Goal: Information Seeking & Learning: Learn about a topic

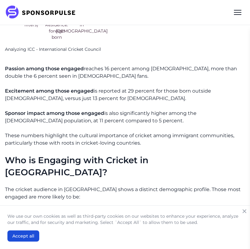
scroll to position [425, 0]
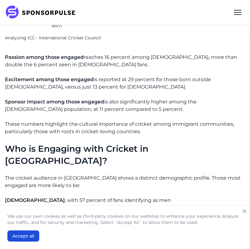
drag, startPoint x: 156, startPoint y: 84, endPoint x: 186, endPoint y: 84, distance: 30.0
click at [162, 98] on p "Sponsor impact among those engaged is also significantly higher among the [DEMO…" at bounding box center [125, 105] width 240 height 15
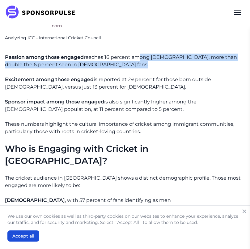
drag, startPoint x: 136, startPoint y: 43, endPoint x: 195, endPoint y: 46, distance: 59.2
click at [201, 54] on p "Passion among those engaged reaches 16 percent among [DEMOGRAPHIC_DATA], more t…" at bounding box center [125, 61] width 240 height 15
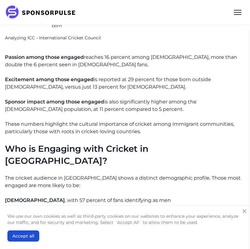
click at [193, 54] on p "Passion among those engaged reaches 16 percent among [DEMOGRAPHIC_DATA], more t…" at bounding box center [125, 61] width 240 height 15
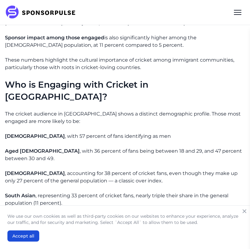
scroll to position [489, 0]
drag, startPoint x: 85, startPoint y: 90, endPoint x: 152, endPoint y: 90, distance: 66.8
click at [152, 110] on p "The cricket audience in [GEOGRAPHIC_DATA] shows a distinct demographic profile.…" at bounding box center [125, 117] width 240 height 15
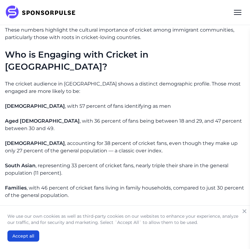
scroll to position [521, 0]
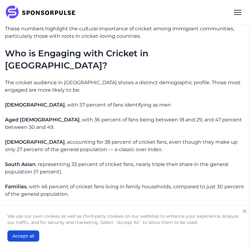
drag, startPoint x: 71, startPoint y: 140, endPoint x: 146, endPoint y: 140, distance: 75.2
click at [146, 161] on p "[DEMOGRAPHIC_DATA] , representing 33 percent of cricket fans, nearly triple the…" at bounding box center [125, 168] width 240 height 15
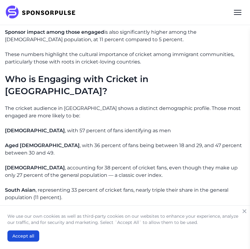
scroll to position [493, 0]
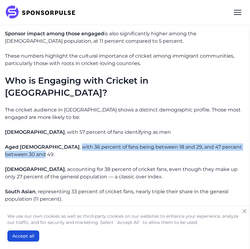
drag, startPoint x: 41, startPoint y: 120, endPoint x: 242, endPoint y: 121, distance: 200.8
click at [242, 143] on p "Aged [DEMOGRAPHIC_DATA] , with 36 percent of fans being between 18 and 29, and …" at bounding box center [125, 150] width 240 height 15
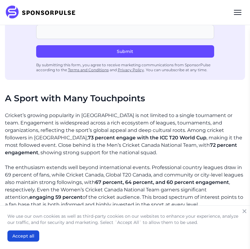
scroll to position [840, 0]
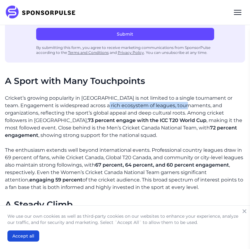
drag, startPoint x: 124, startPoint y: 77, endPoint x: 205, endPoint y: 75, distance: 81.4
click at [205, 94] on p "Cricket’s growing popularity in [GEOGRAPHIC_DATA] is not limited to a single to…" at bounding box center [125, 116] width 240 height 45
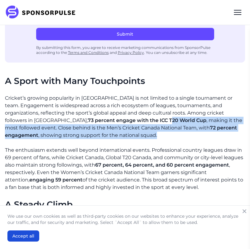
drag, startPoint x: 90, startPoint y: 94, endPoint x: 144, endPoint y: 109, distance: 55.7
click at [148, 109] on p "Cricket’s growing popularity in [GEOGRAPHIC_DATA] is not limited to a single to…" at bounding box center [125, 116] width 240 height 45
click at [144, 109] on p "Cricket’s growing popularity in [GEOGRAPHIC_DATA] is not limited to a single to…" at bounding box center [125, 116] width 240 height 45
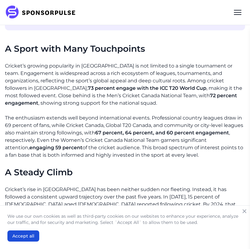
scroll to position [873, 0]
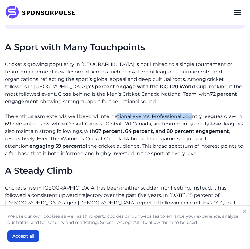
drag, startPoint x: 116, startPoint y: 89, endPoint x: 184, endPoint y: 89, distance: 67.8
click at [190, 113] on p "The enthusiasm extends well beyond international events. Professional country l…" at bounding box center [125, 135] width 240 height 45
click at [152, 113] on p "The enthusiasm extends well beyond international events. Professional country l…" at bounding box center [125, 135] width 240 height 45
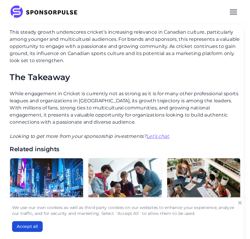
scroll to position [859, 0]
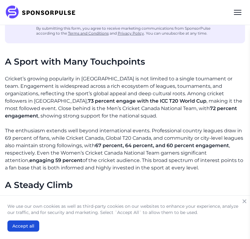
click at [160, 106] on span "72 percent engagement" at bounding box center [121, 112] width 232 height 13
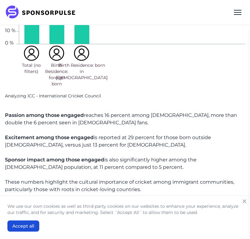
scroll to position [368, 0]
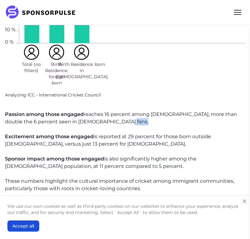
drag, startPoint x: 115, startPoint y: 106, endPoint x: 193, endPoint y: 106, distance: 77.7
click at [193, 111] on p "Passion among those engaged reaches 16 percent among [DEMOGRAPHIC_DATA], more t…" at bounding box center [125, 118] width 240 height 15
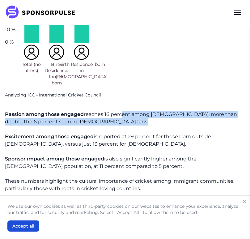
drag, startPoint x: 121, startPoint y: 98, endPoint x: 153, endPoint y: 104, distance: 32.1
click at [161, 111] on p "Passion among those engaged reaches 16 percent among [DEMOGRAPHIC_DATA], more t…" at bounding box center [125, 118] width 240 height 15
click at [153, 111] on p "Passion among those engaged reaches 16 percent among [DEMOGRAPHIC_DATA], more t…" at bounding box center [125, 118] width 240 height 15
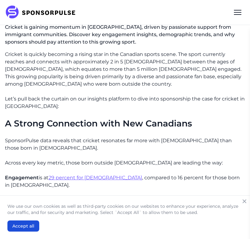
scroll to position [149, 0]
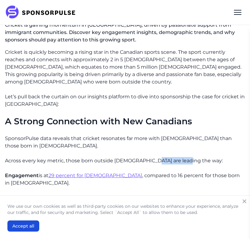
drag, startPoint x: 150, startPoint y: 146, endPoint x: 213, endPoint y: 146, distance: 62.8
click at [213, 157] on p "Across every key metric, those born outside [DEMOGRAPHIC_DATA] are leading the …" at bounding box center [125, 160] width 240 height 7
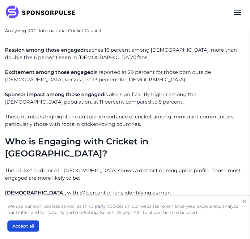
scroll to position [432, 0]
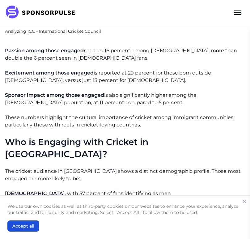
click at [113, 92] on p "Sponsor impact among those engaged is also significantly higher among the [DEMO…" at bounding box center [125, 99] width 240 height 15
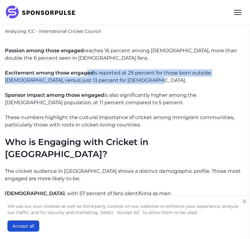
drag, startPoint x: 86, startPoint y: 59, endPoint x: 148, endPoint y: 67, distance: 62.6
click at [149, 69] on p "Excitement among those engaged is reported at 29 percent for those born outside…" at bounding box center [125, 76] width 240 height 15
click at [148, 69] on p "Excitement among those engaged is reported at 29 percent for those born outside…" at bounding box center [125, 76] width 240 height 15
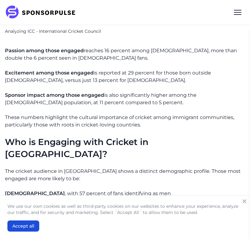
drag, startPoint x: 92, startPoint y: 46, endPoint x: 147, endPoint y: 51, distance: 55.3
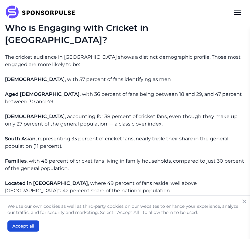
scroll to position [549, 0]
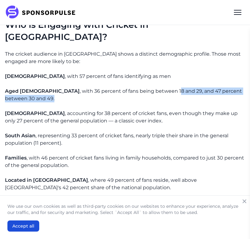
drag, startPoint x: 142, startPoint y: 65, endPoint x: 187, endPoint y: 68, distance: 45.2
click at [187, 88] on p "Aged [DEMOGRAPHIC_DATA] , with 36 percent of fans being between 18 and 29, and …" at bounding box center [125, 95] width 240 height 15
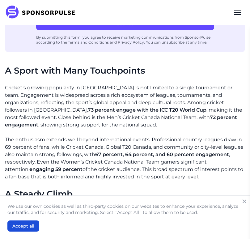
scroll to position [841, 0]
